Goal: Task Accomplishment & Management: Manage account settings

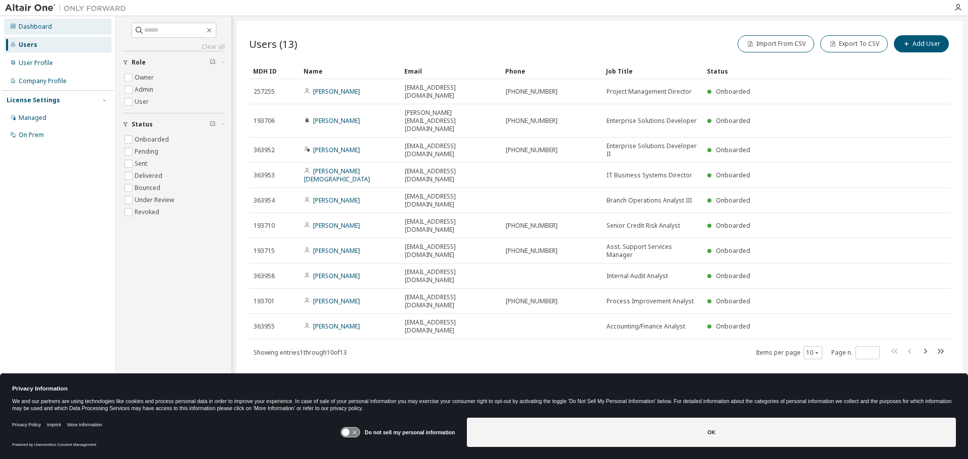
click at [34, 28] on div "Dashboard" at bounding box center [35, 27] width 33 height 8
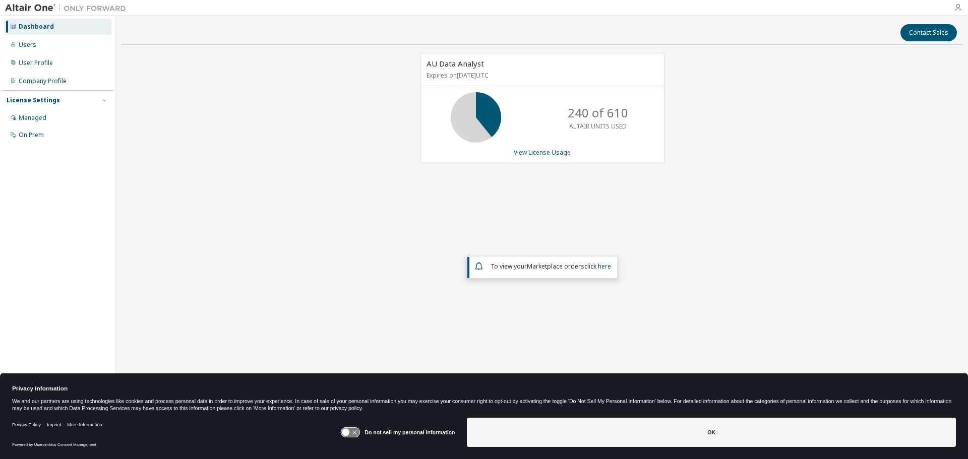
click at [958, 8] on icon "button" at bounding box center [958, 8] width 8 height 8
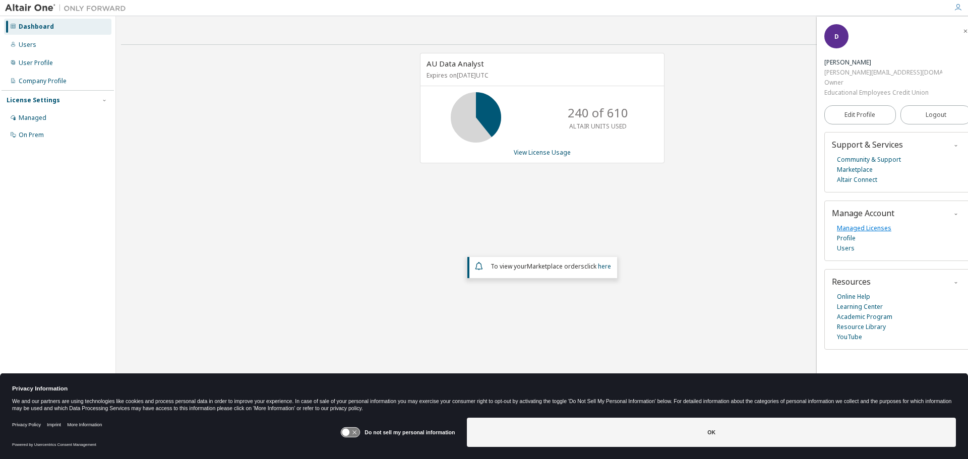
click at [862, 223] on link "Managed Licenses" at bounding box center [864, 228] width 54 height 10
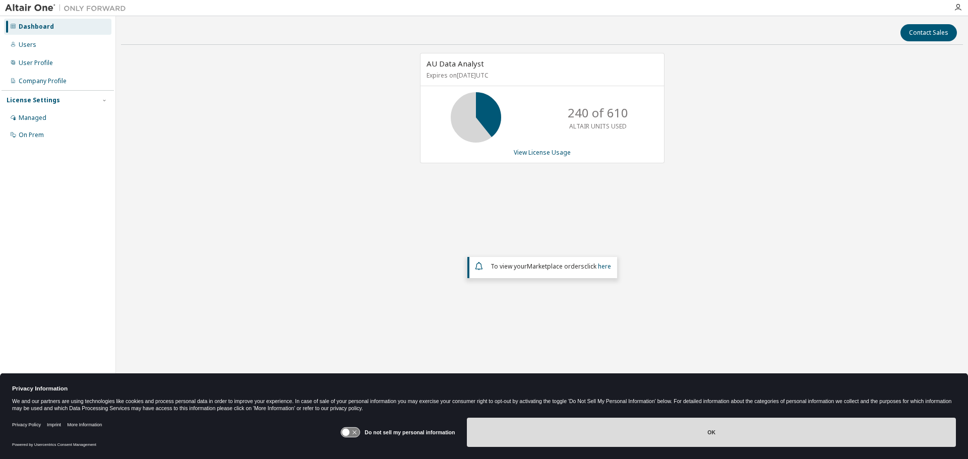
click at [700, 430] on button "OK" at bounding box center [711, 432] width 489 height 29
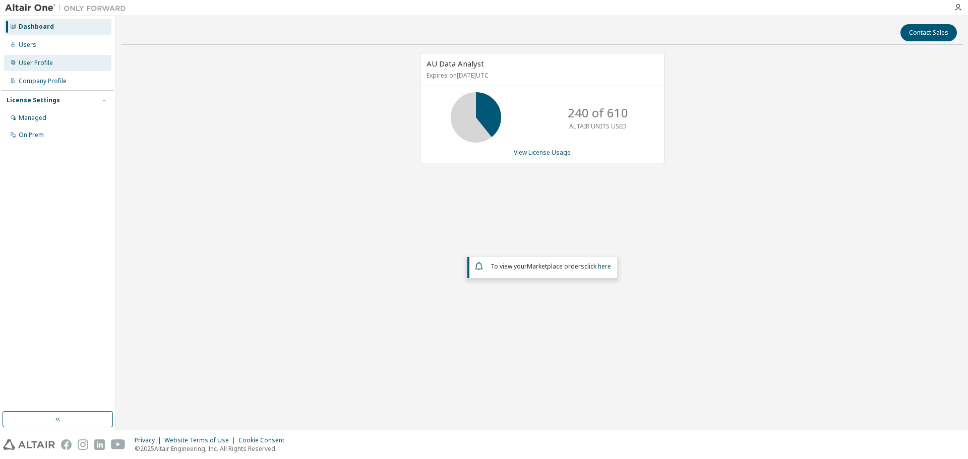
click at [29, 65] on div "User Profile" at bounding box center [36, 63] width 34 height 8
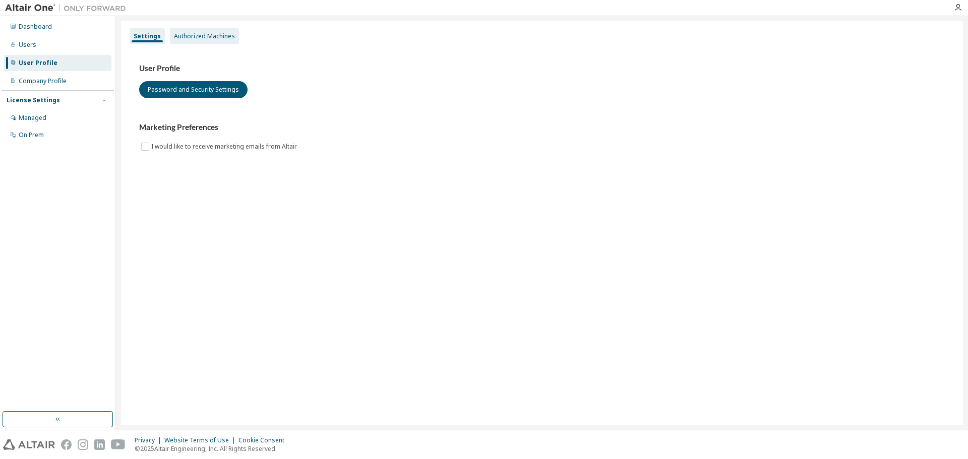
click at [204, 34] on div "Authorized Machines" at bounding box center [204, 36] width 61 height 8
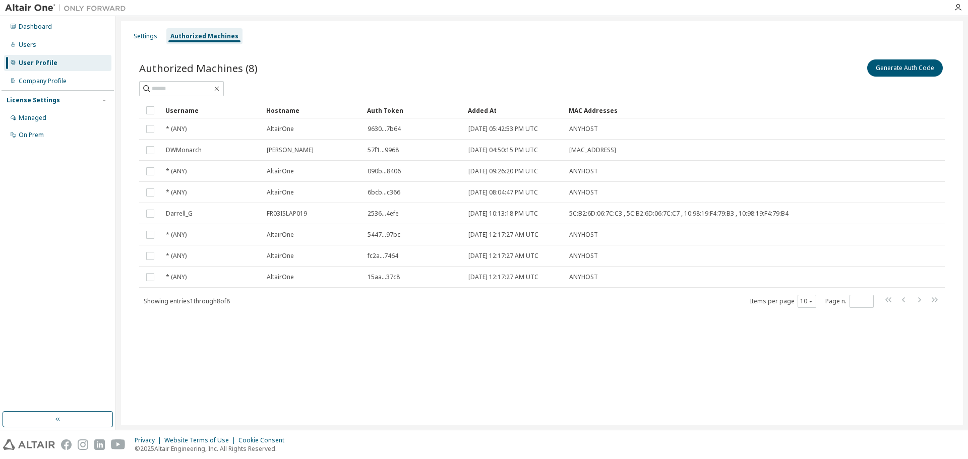
click at [301, 314] on div "Authorized Machines (8) Generate Auth Code Clear Load Save Save As Field Operat…" at bounding box center [542, 189] width 830 height 289
click at [26, 45] on div "Users" at bounding box center [28, 45] width 18 height 8
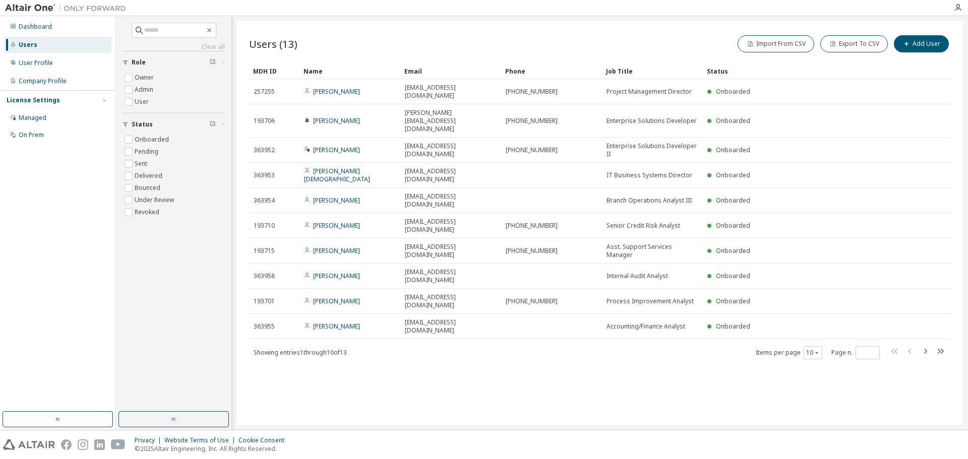
click at [928, 345] on icon "button" at bounding box center [925, 351] width 12 height 12
type input "*"
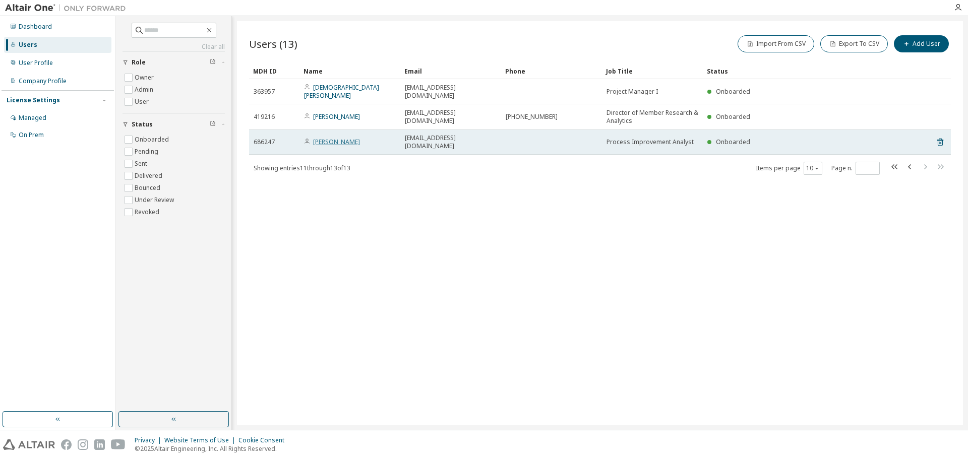
click at [338, 138] on link "[PERSON_NAME]" at bounding box center [336, 142] width 47 height 9
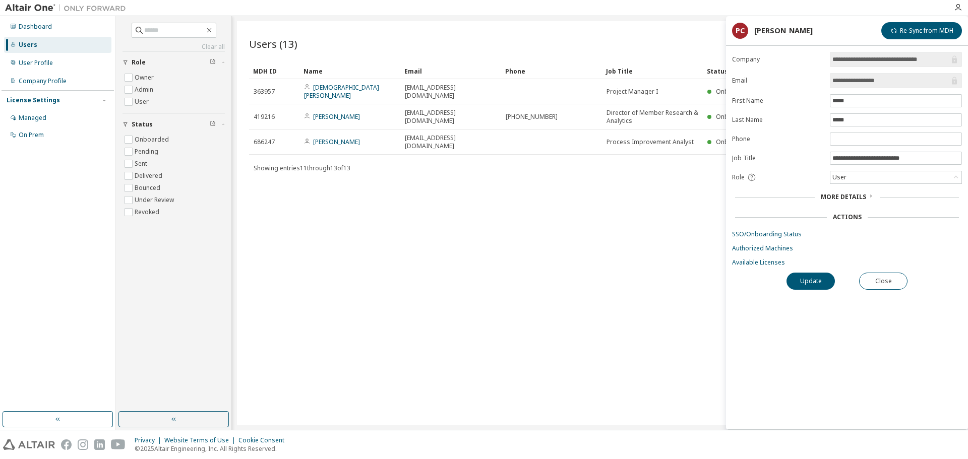
click at [832, 196] on span "More Details" at bounding box center [842, 197] width 45 height 9
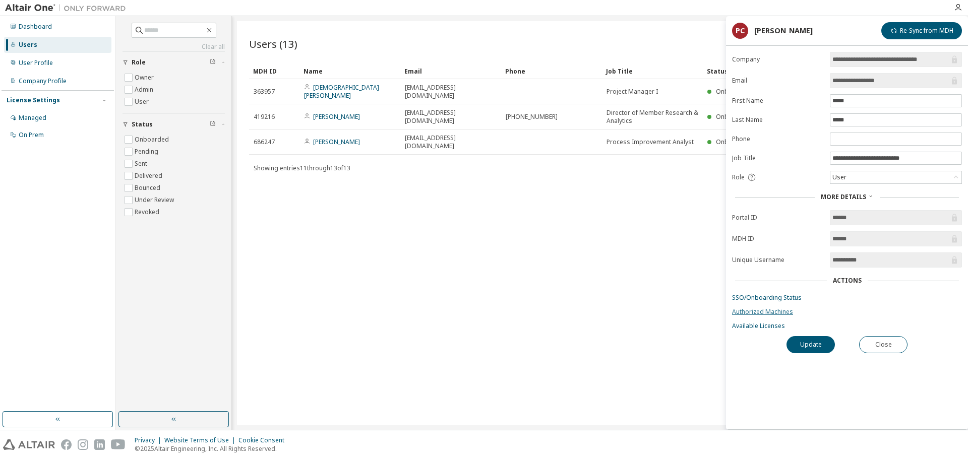
click at [752, 311] on link "Authorized Machines" at bounding box center [847, 312] width 230 height 8
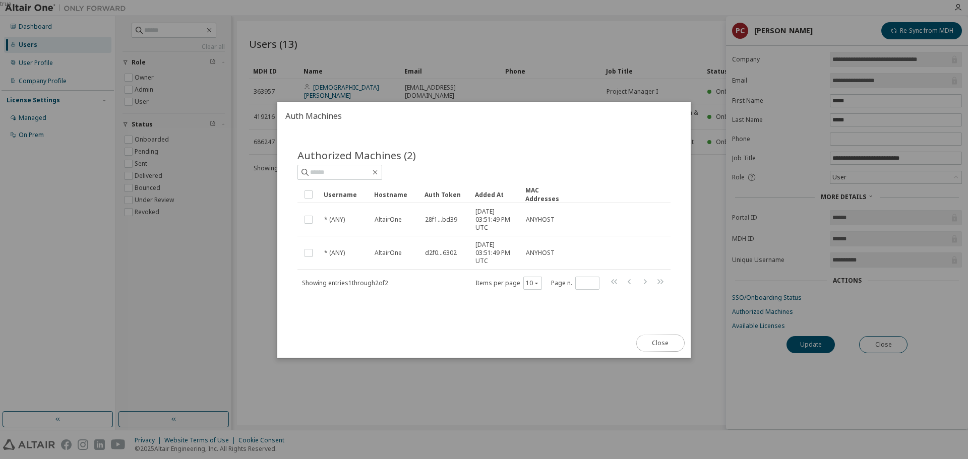
click at [657, 347] on button "Close" at bounding box center [660, 343] width 48 height 17
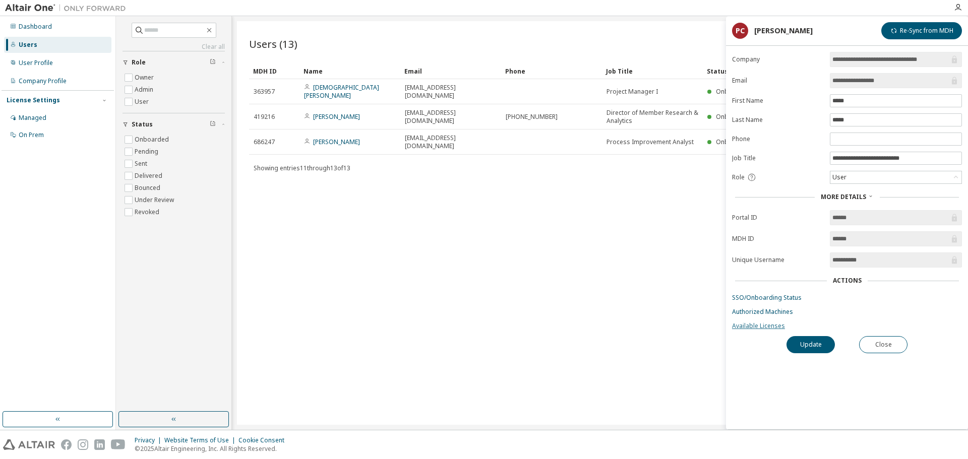
click at [750, 328] on link "Available Licenses" at bounding box center [847, 326] width 230 height 8
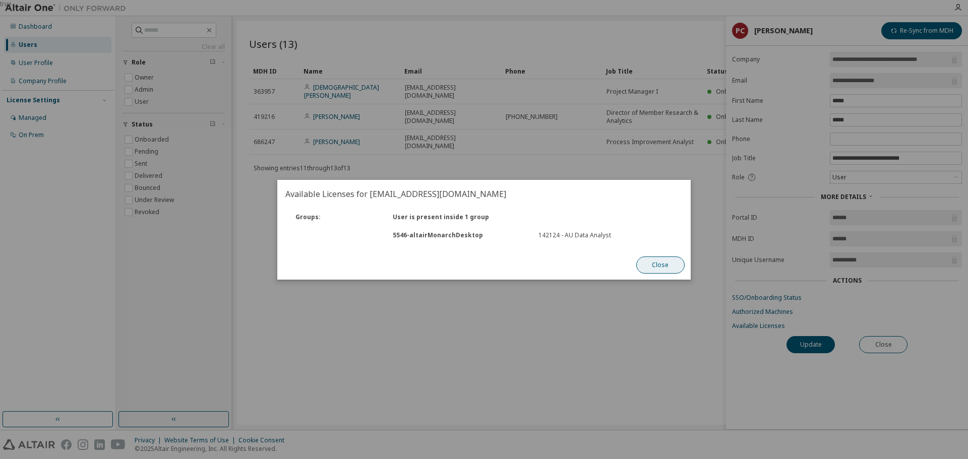
click at [656, 265] on button "Close" at bounding box center [660, 265] width 48 height 17
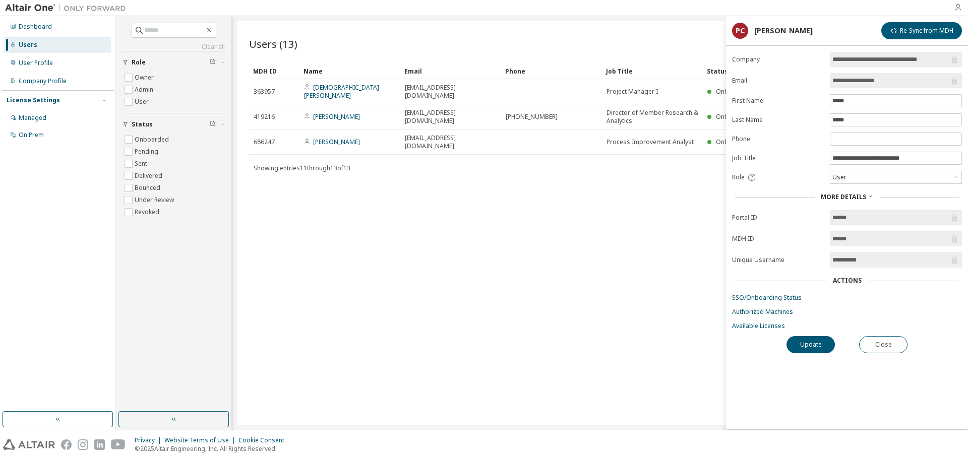
click at [958, 10] on icon "button" at bounding box center [958, 8] width 8 height 8
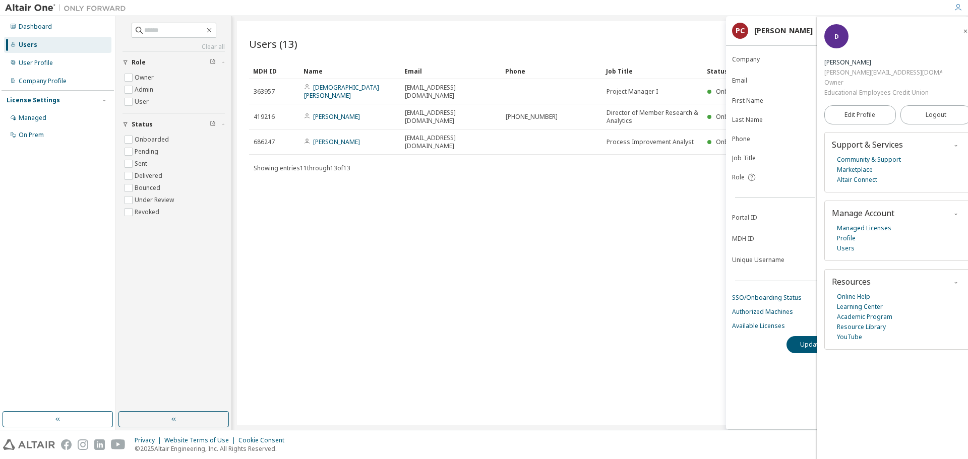
click at [962, 31] on icon "button" at bounding box center [965, 31] width 6 height 6
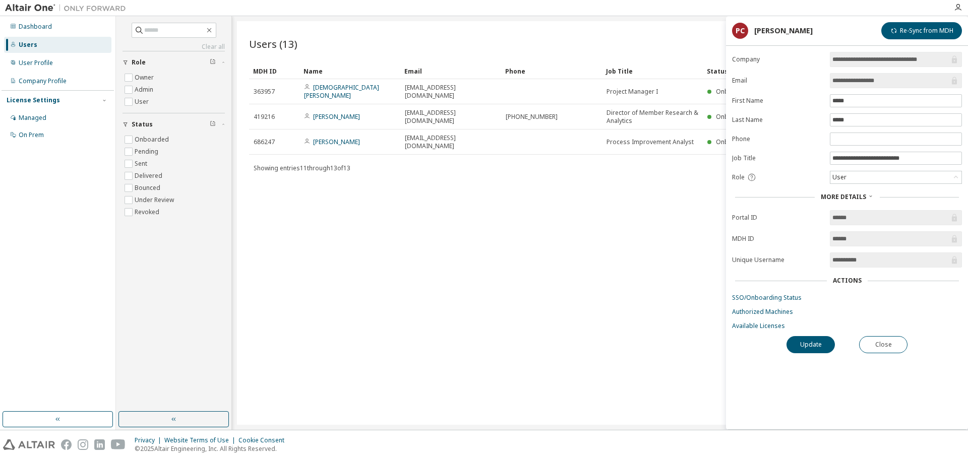
click at [659, 38] on div "Import From CSV Export To CSV Add User" at bounding box center [775, 43] width 351 height 21
click at [419, 175] on div "Users (13) Import From CSV Export To CSV Add User Clear Load Save Save As Field…" at bounding box center [600, 223] width 726 height 404
click at [319, 15] on div at bounding box center [539, 8] width 816 height 16
